Goal: Find specific page/section: Find specific page/section

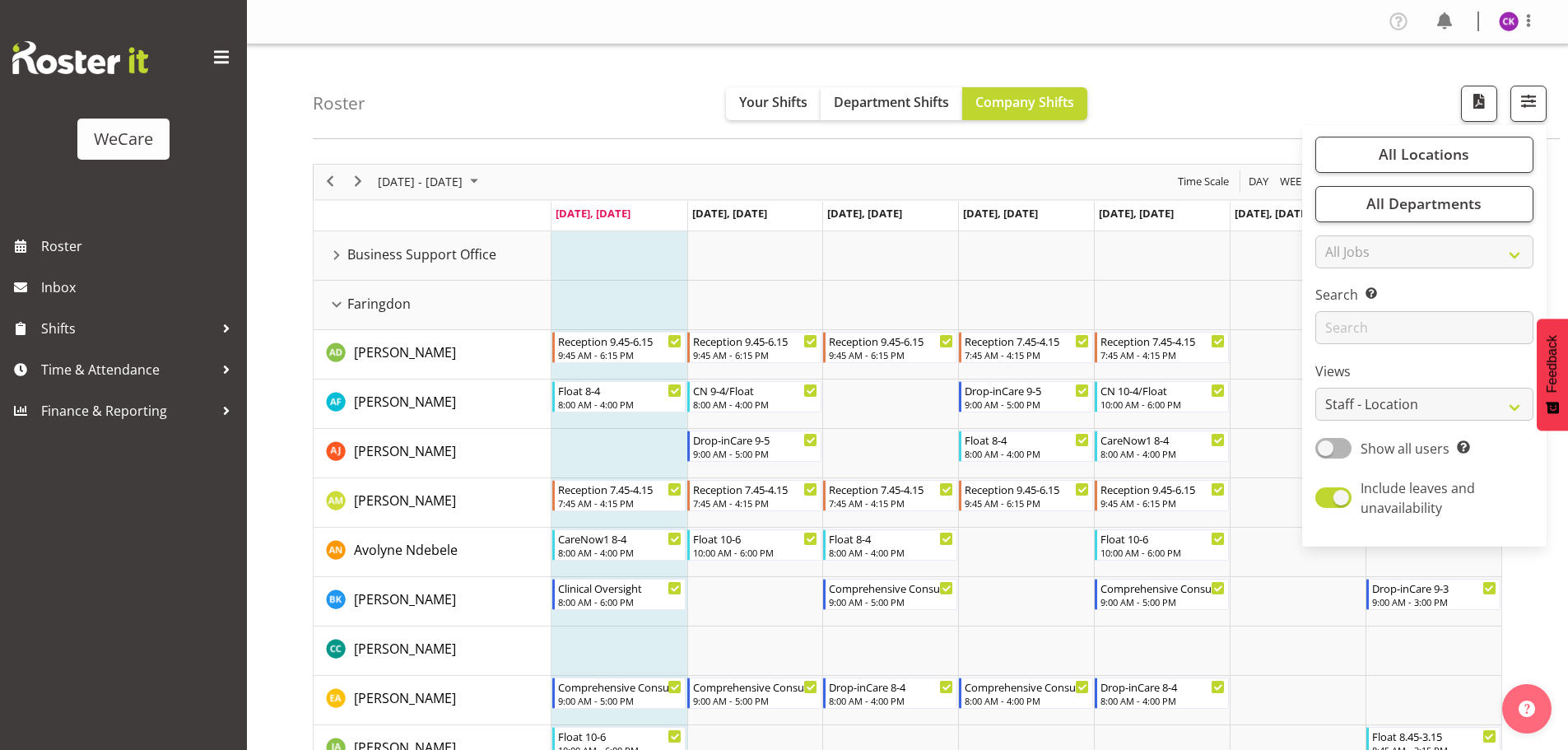
select select "location"
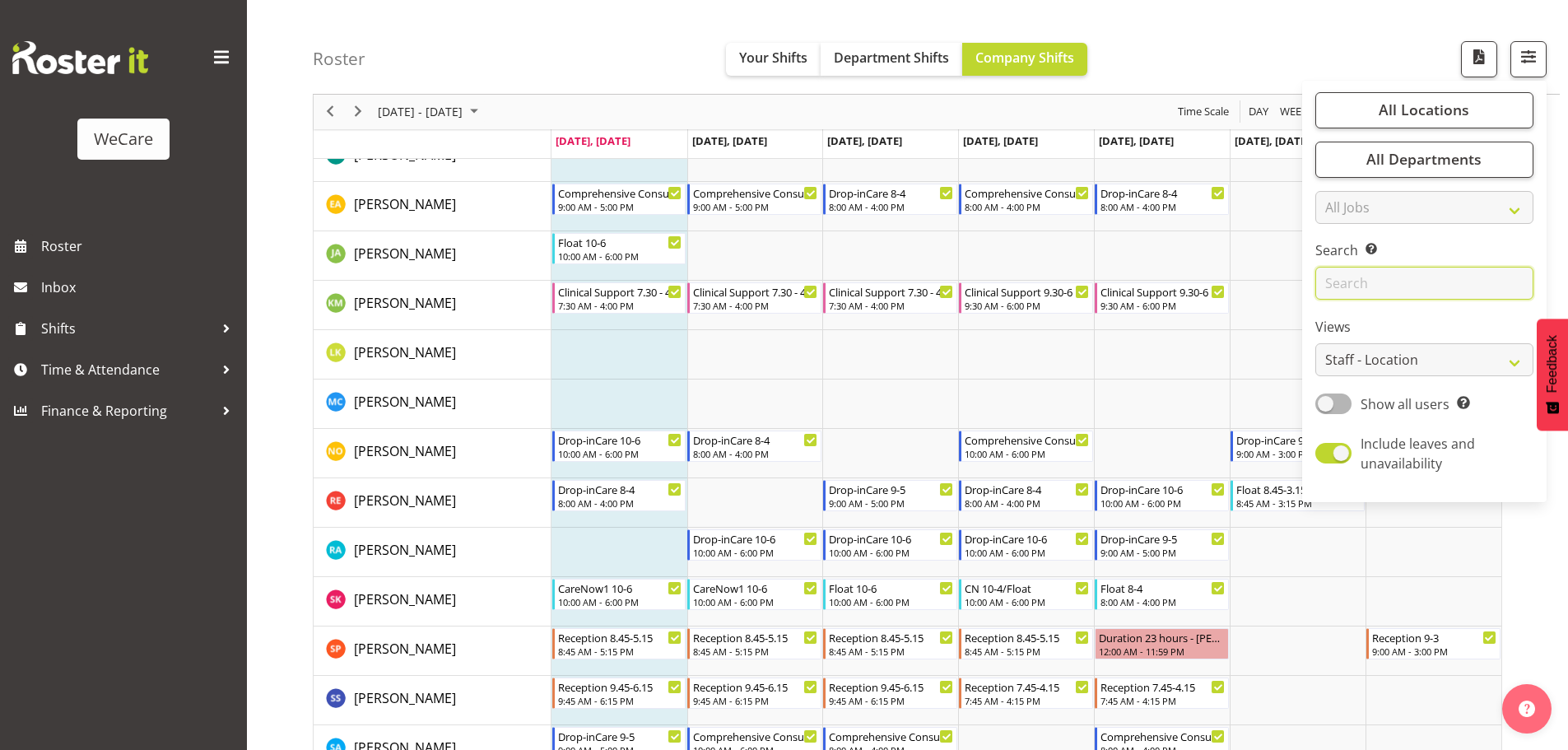
click at [1353, 299] on input "text" at bounding box center [1424, 284] width 219 height 33
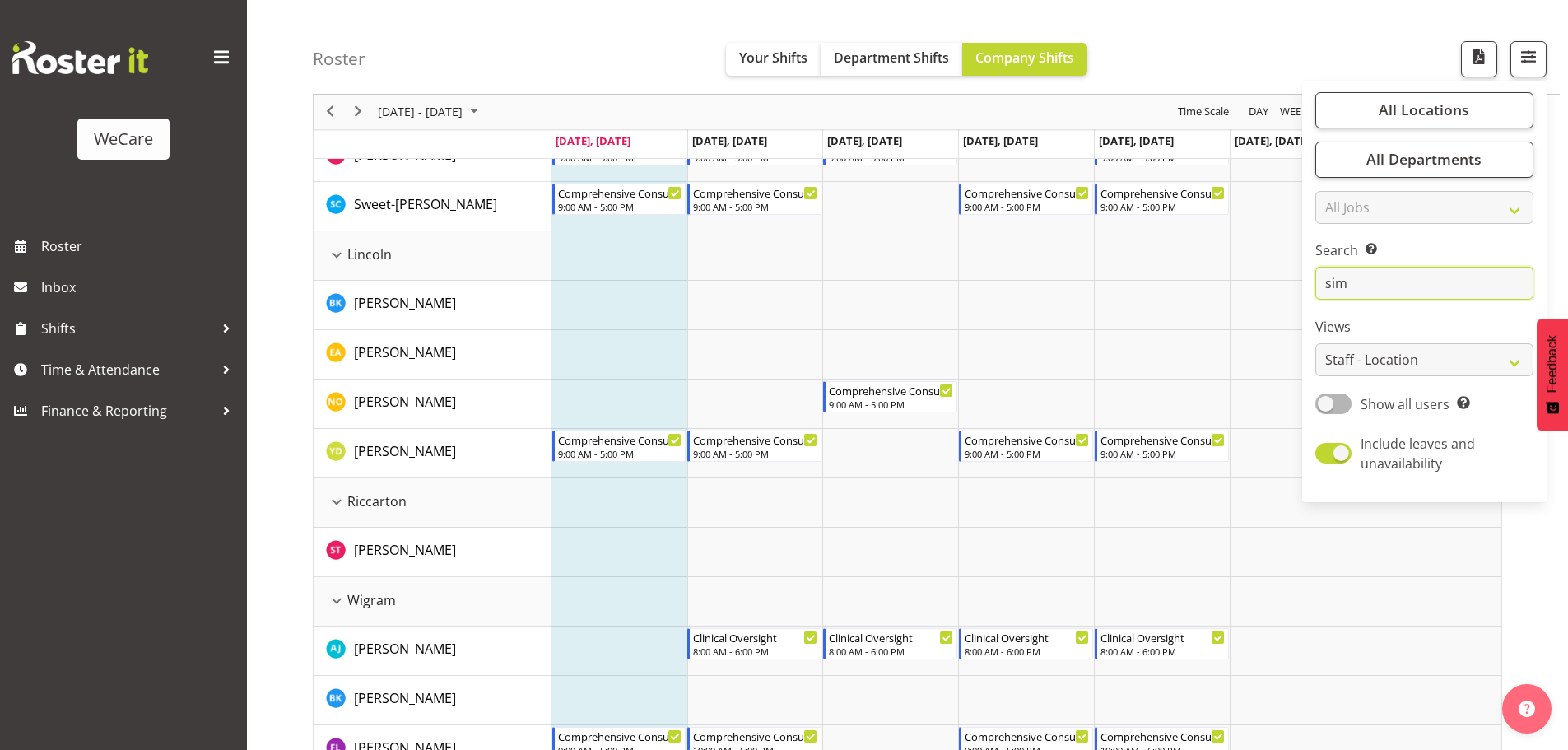
scroll to position [0, 0]
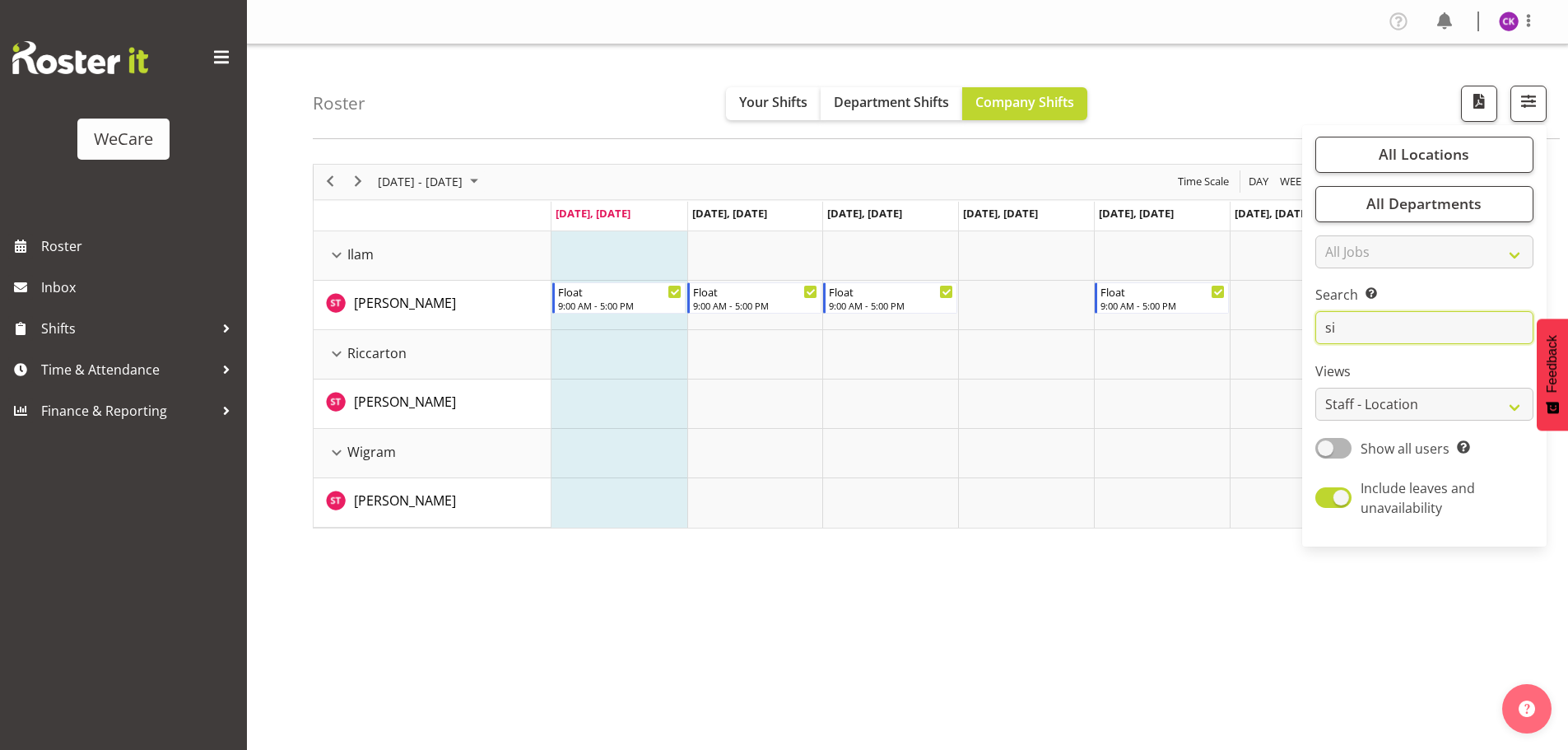
type input "s"
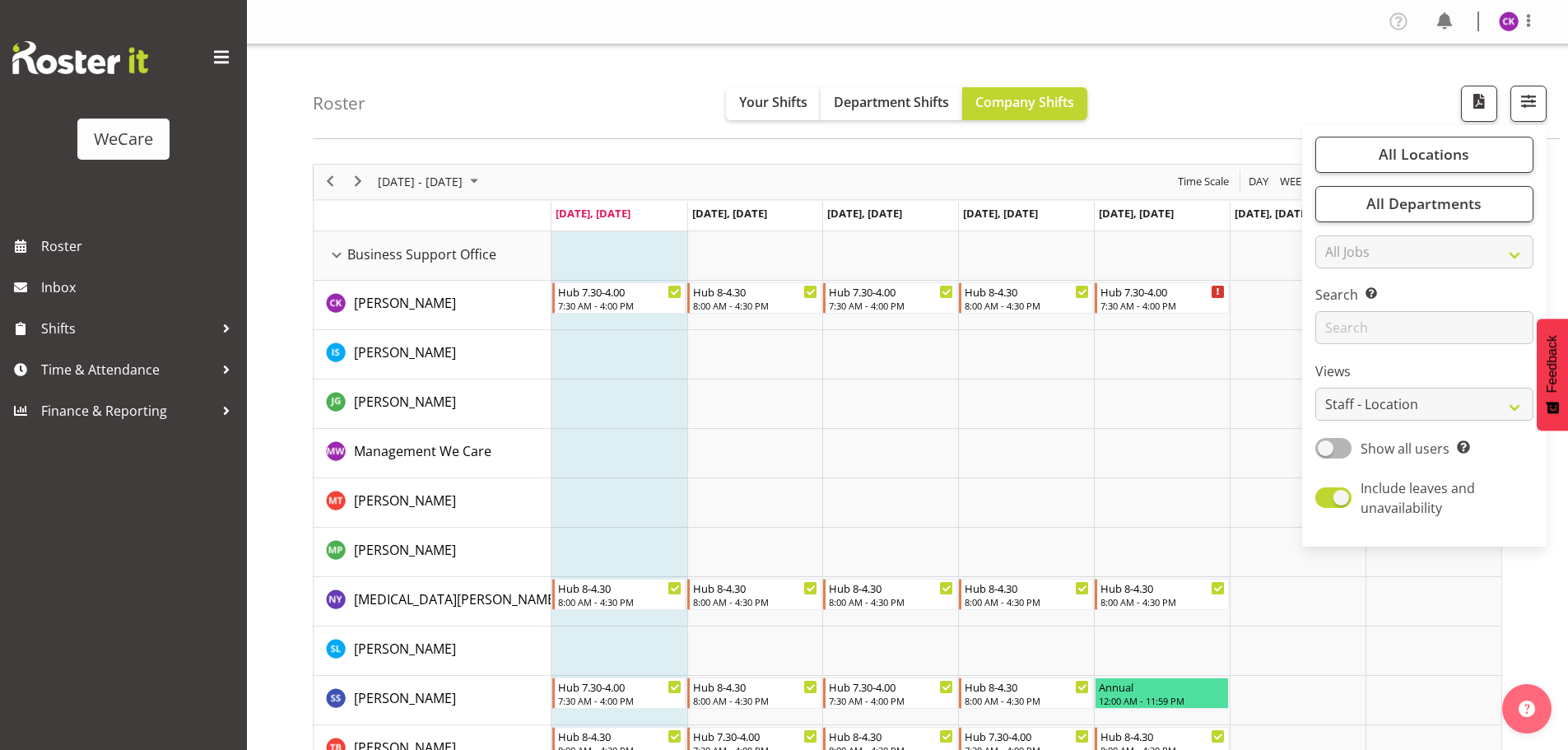
drag, startPoint x: 598, startPoint y: 401, endPoint x: 603, endPoint y: 393, distance: 9.4
click at [597, 401] on td "Timeline Week of October 6, 2025" at bounding box center [619, 403] width 136 height 49
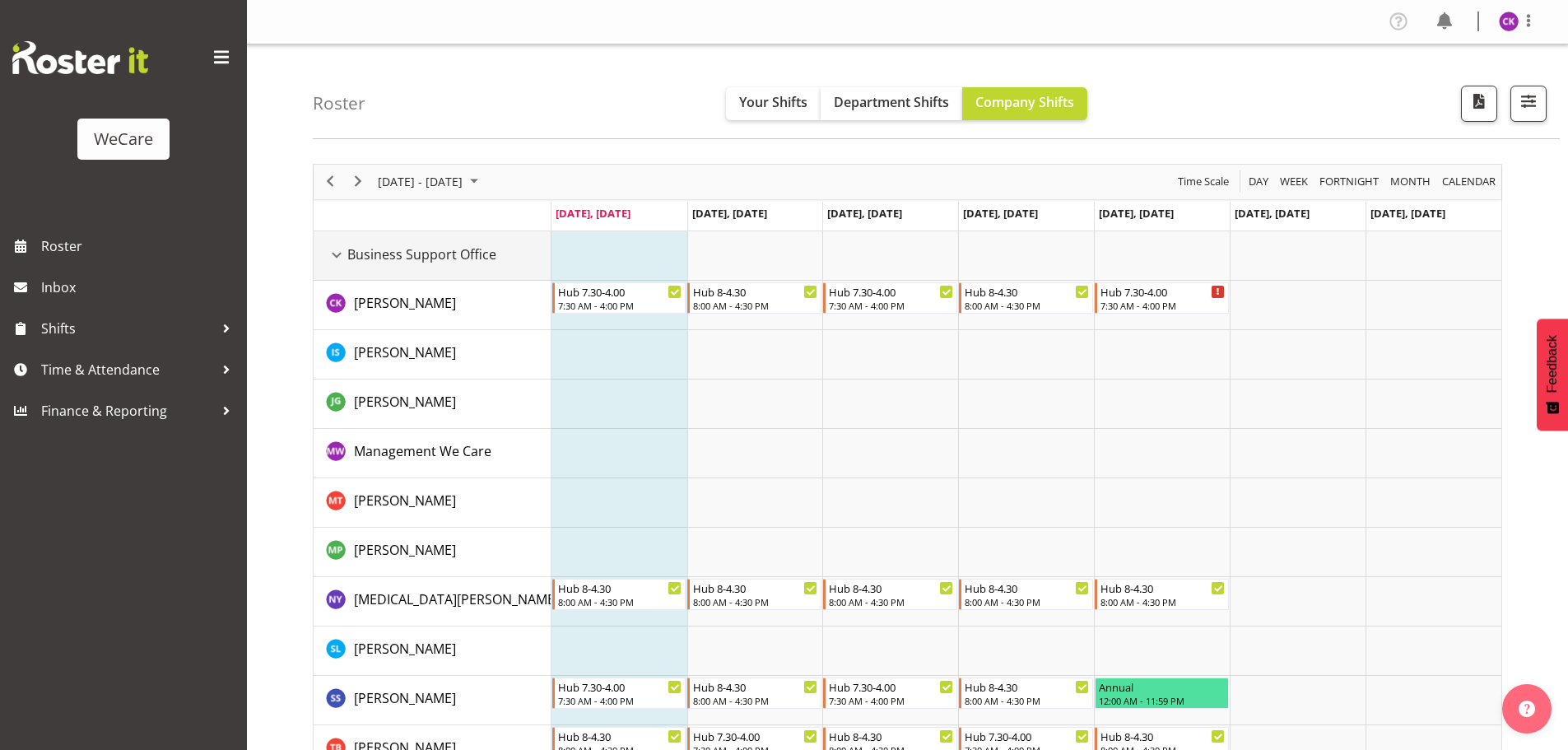
click at [330, 255] on div "Business Support Office resource" at bounding box center [336, 255] width 21 height 21
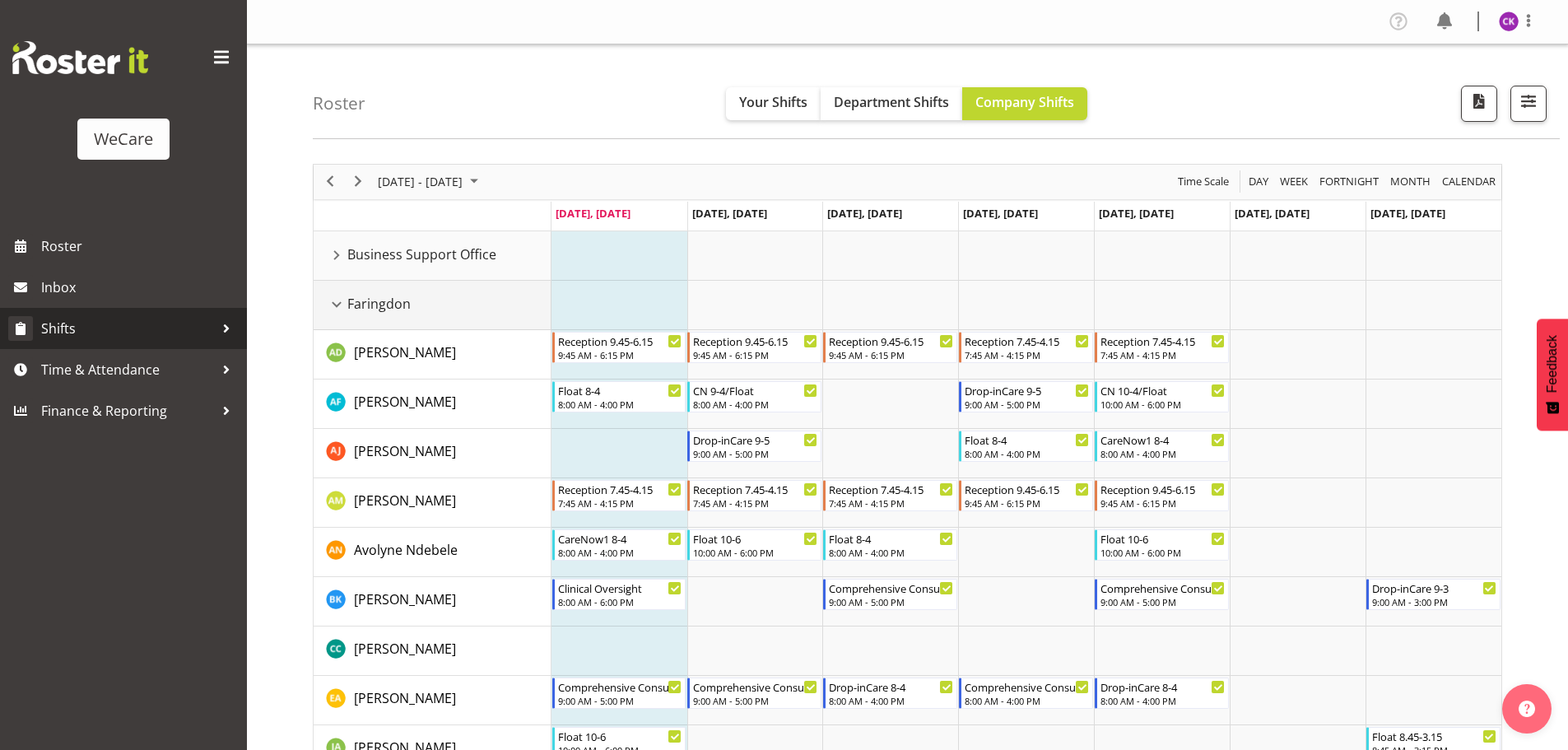
drag, startPoint x: 336, startPoint y: 307, endPoint x: 32, endPoint y: 327, distance: 304.7
click at [336, 307] on div "Faringdon resource" at bounding box center [336, 304] width 21 height 21
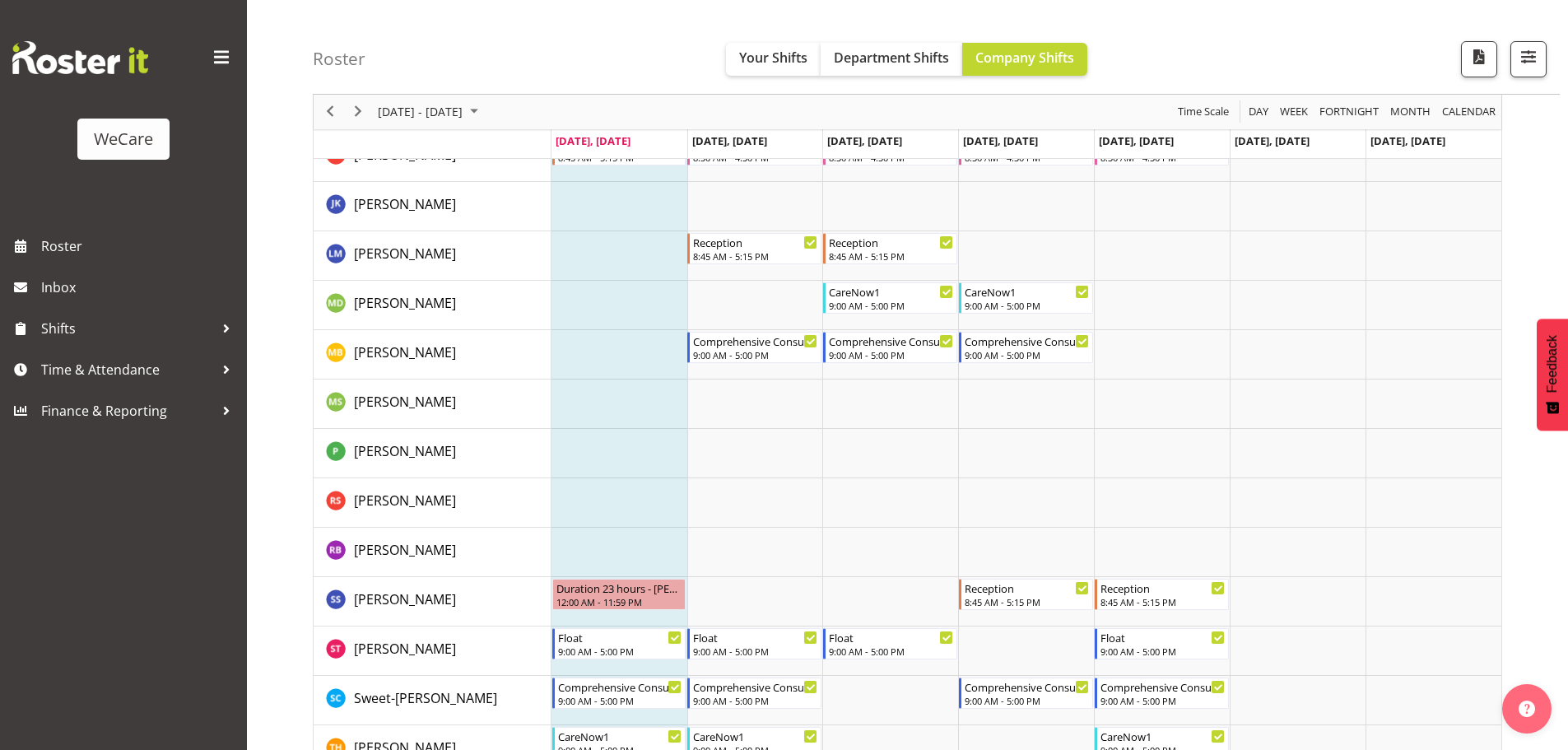
scroll to position [576, 0]
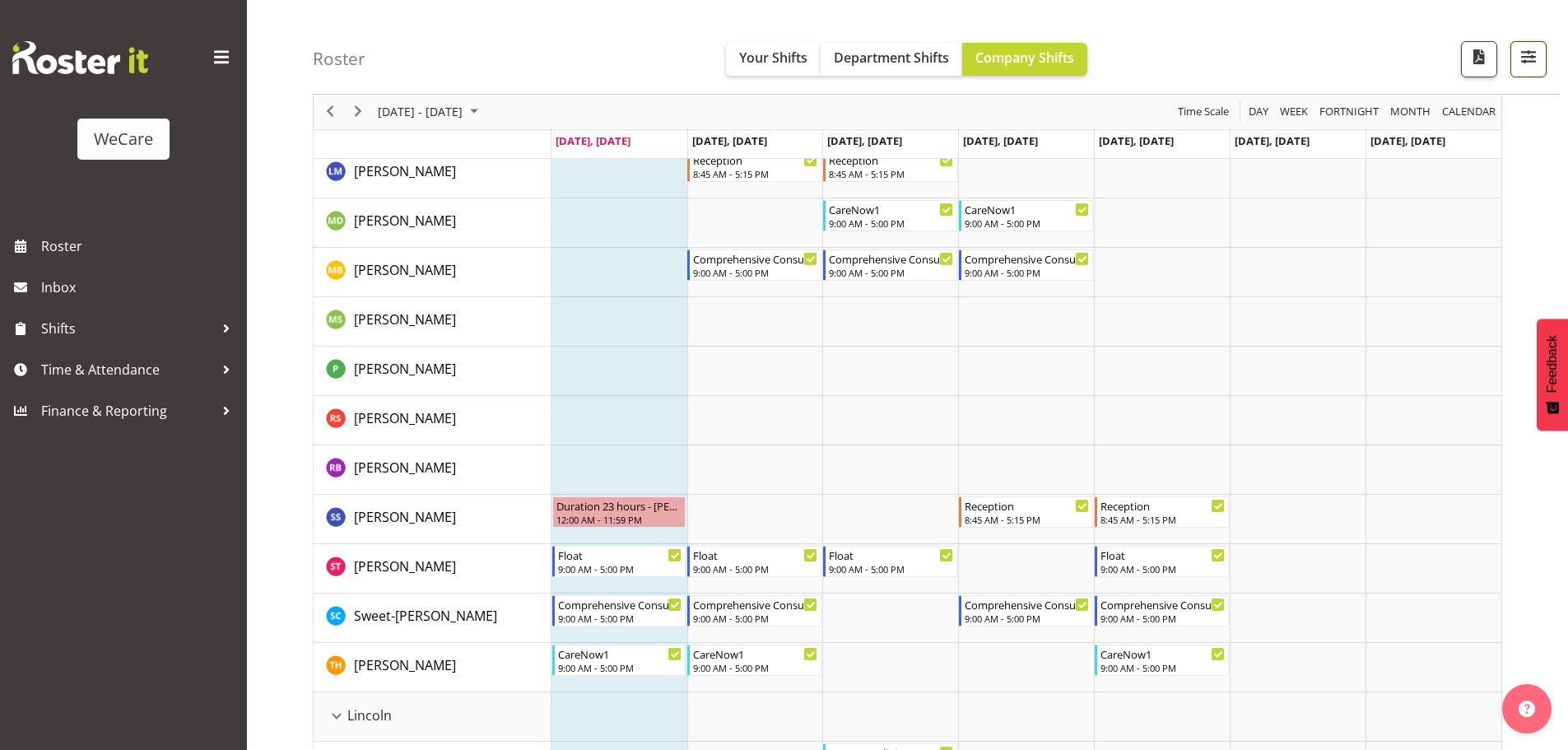
drag, startPoint x: 1522, startPoint y: 70, endPoint x: 1526, endPoint y: 79, distance: 9.8
click at [1522, 71] on button "button" at bounding box center [1528, 59] width 36 height 36
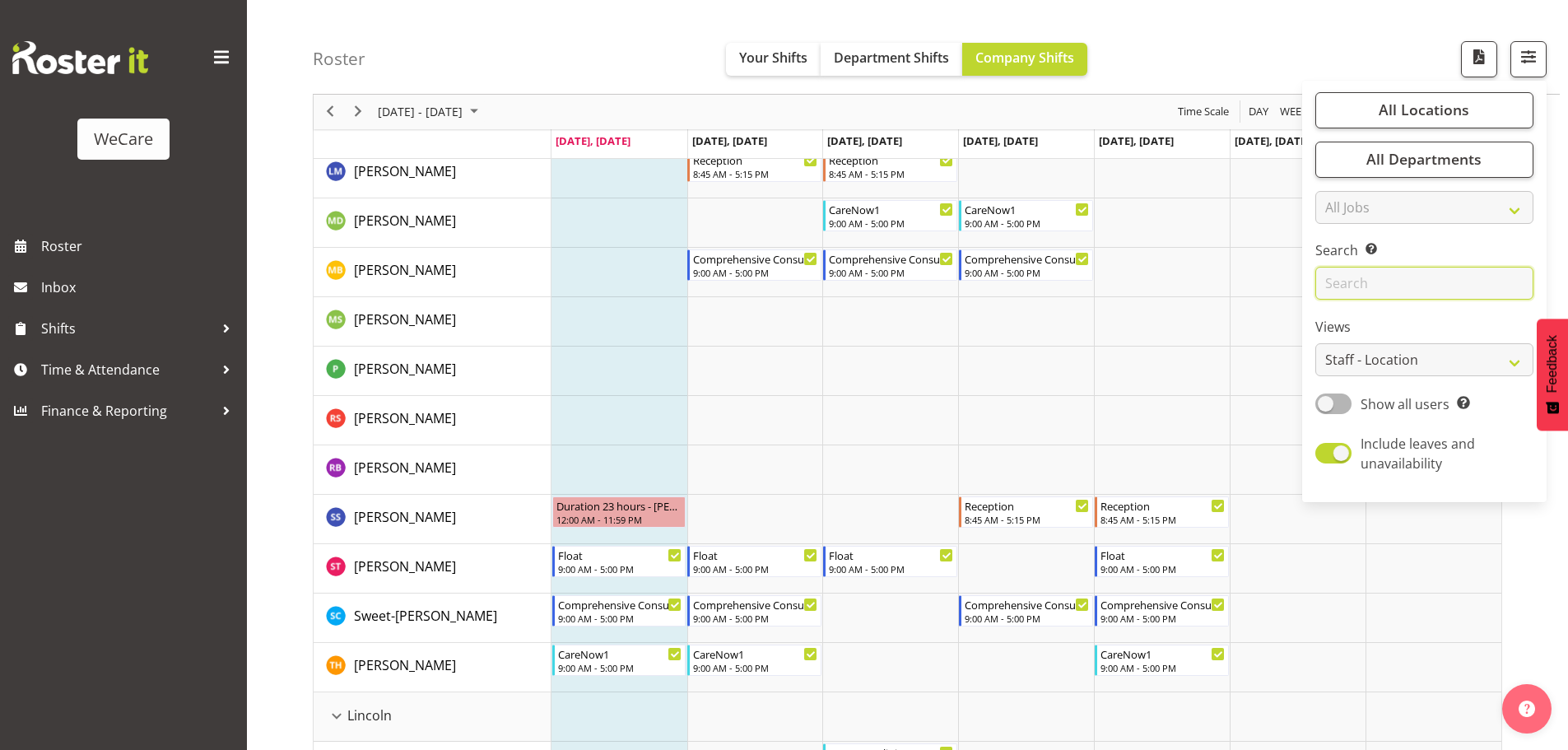
click at [1432, 289] on input "text" at bounding box center [1424, 284] width 219 height 33
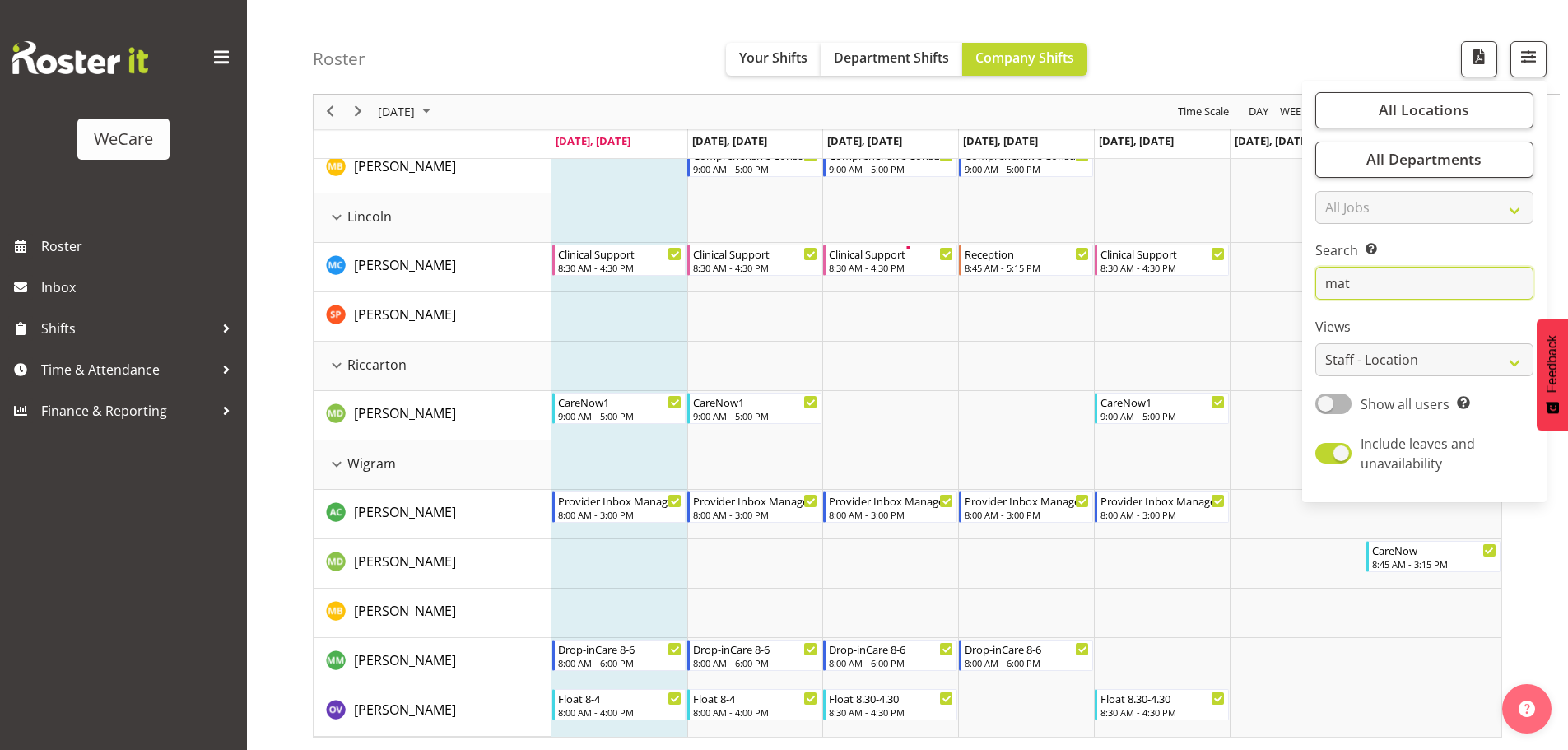
scroll to position [60, 0]
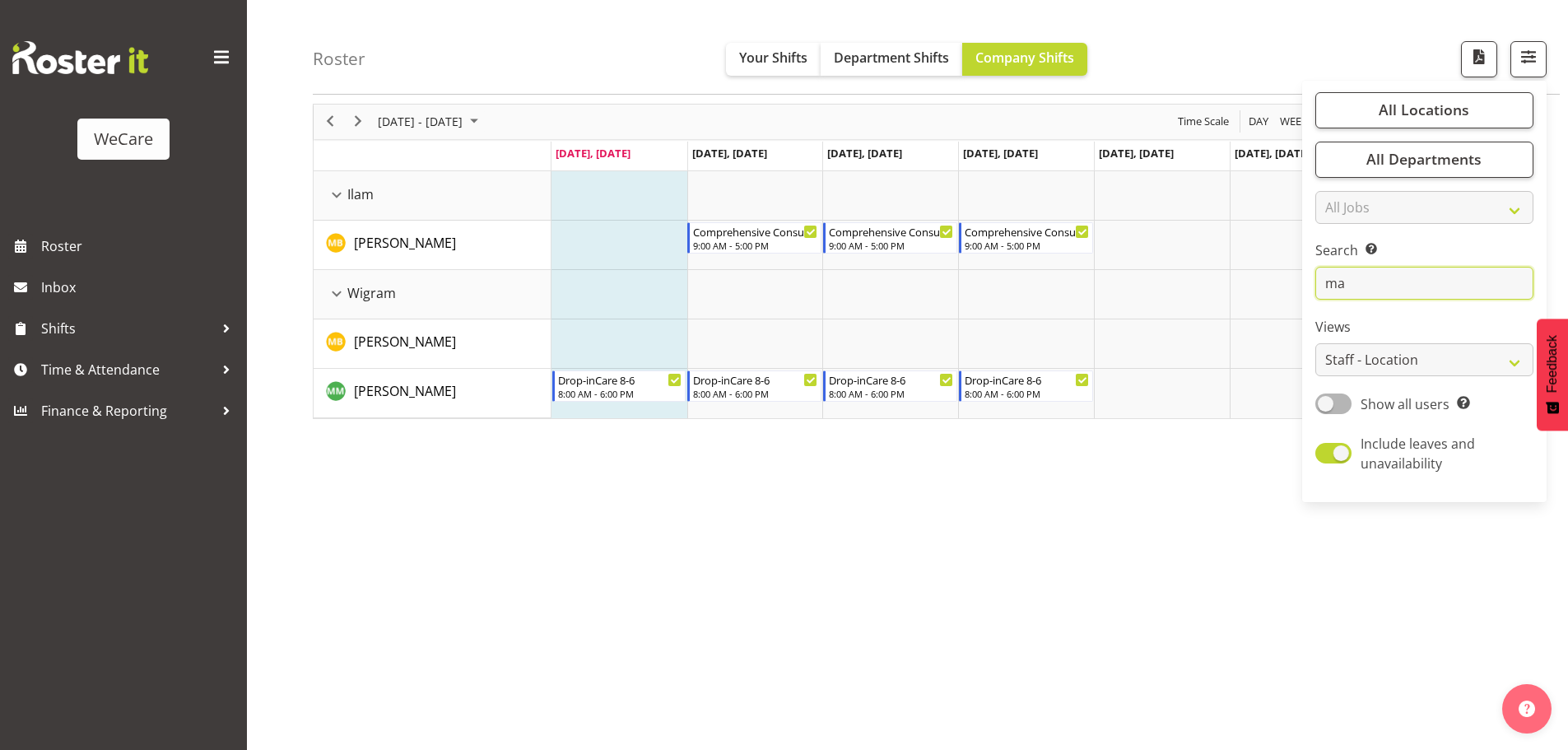
type input "m"
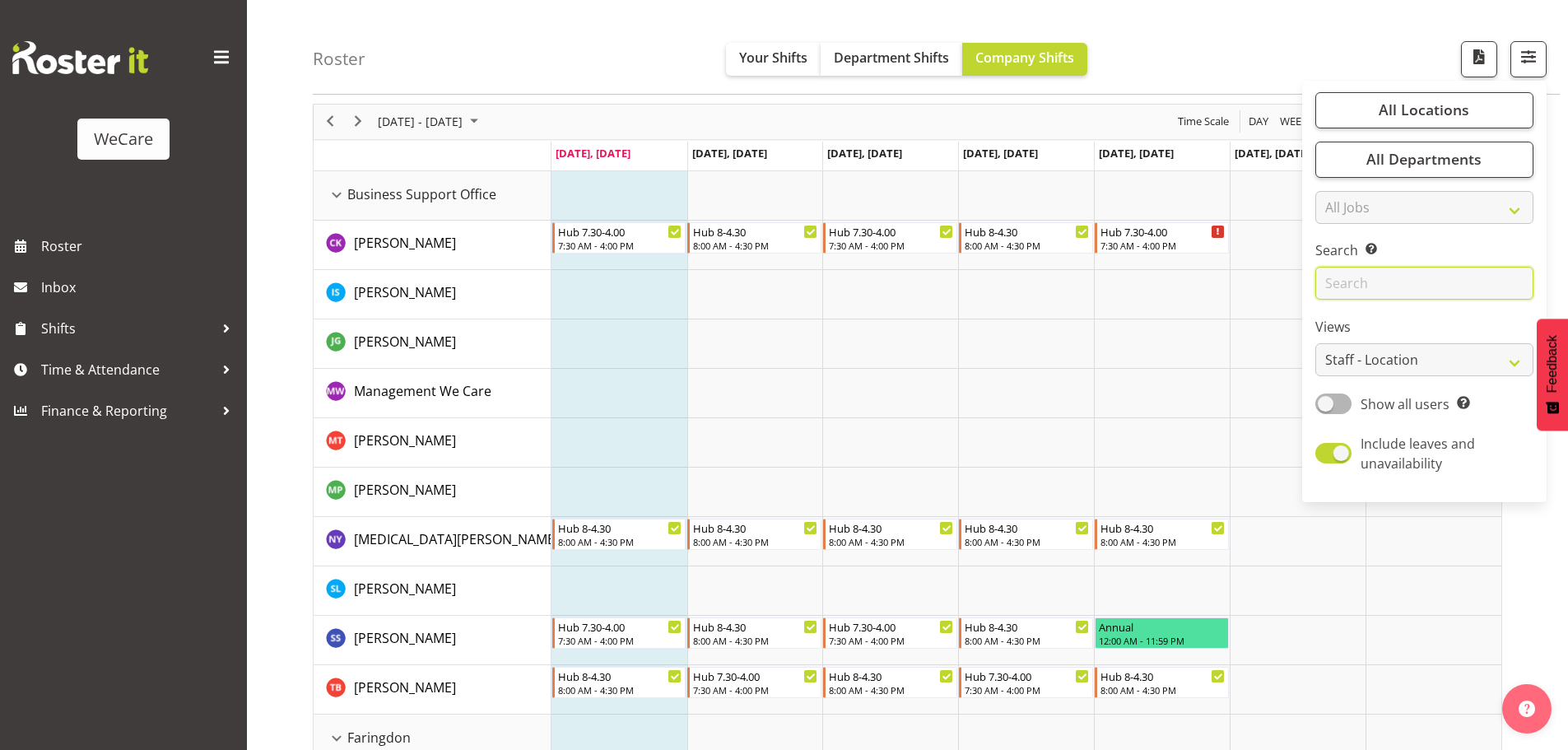
scroll to position [576, 0]
